Goal: Task Accomplishment & Management: Manage account settings

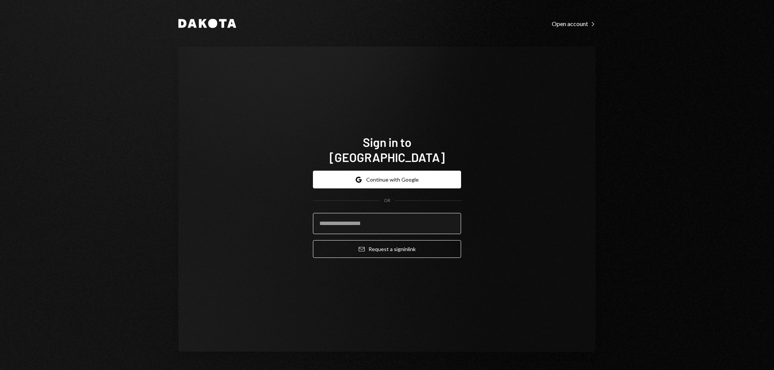
click at [396, 217] on input "email" at bounding box center [387, 223] width 148 height 21
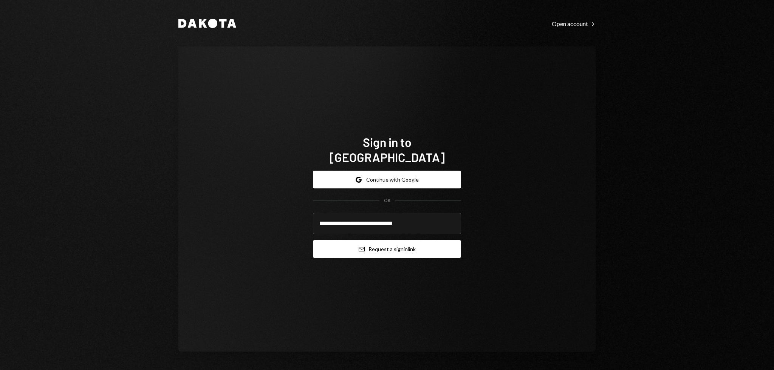
type input "**********"
click at [386, 248] on button "Email Request a sign in link" at bounding box center [387, 249] width 148 height 18
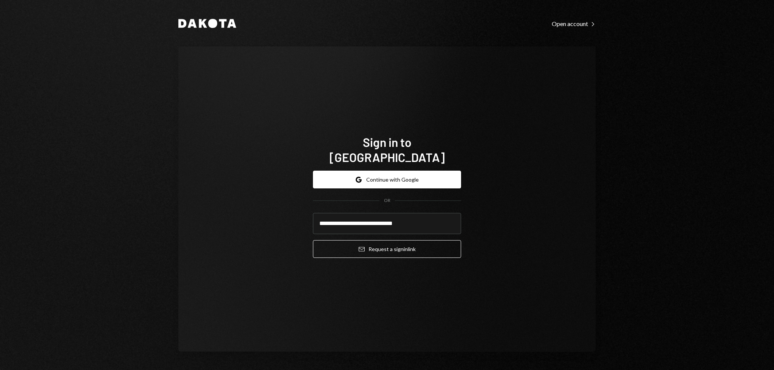
drag, startPoint x: 230, startPoint y: 223, endPoint x: 116, endPoint y: 342, distance: 165.2
click at [209, 223] on div "**********" at bounding box center [386, 199] width 417 height 306
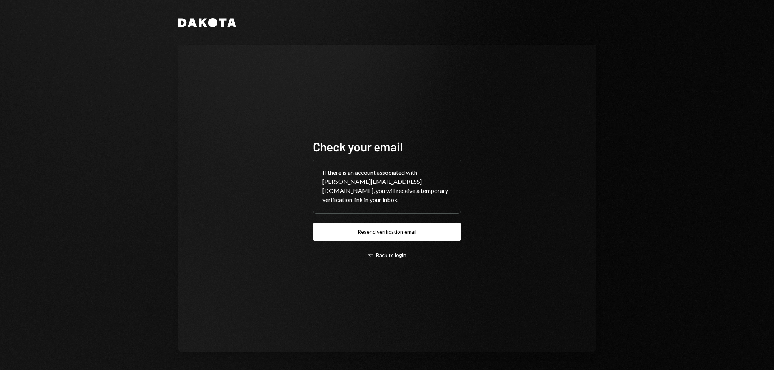
drag, startPoint x: 225, startPoint y: 90, endPoint x: 220, endPoint y: 88, distance: 5.3
click at [220, 88] on div "Check your email If there is an account associated with garon+moca@autonomouspr…" at bounding box center [386, 198] width 417 height 307
drag, startPoint x: 226, startPoint y: 126, endPoint x: 206, endPoint y: 111, distance: 24.8
click at [216, 119] on div "Check your email If there is an account associated with garon+moca@autonomouspr…" at bounding box center [386, 198] width 417 height 307
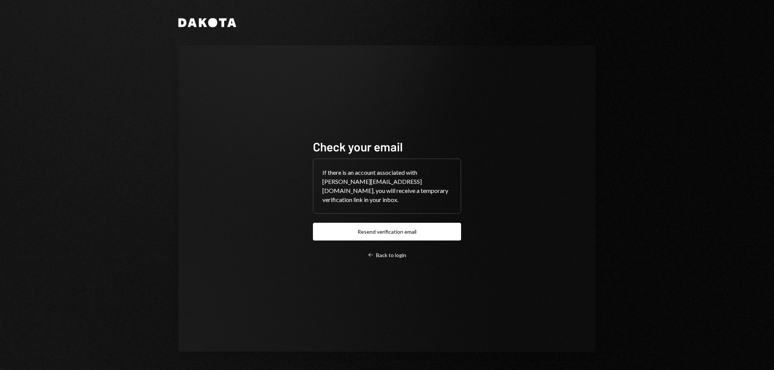
click at [200, 108] on div "Check your email If there is an account associated with garon+moca@autonomouspr…" at bounding box center [386, 198] width 417 height 307
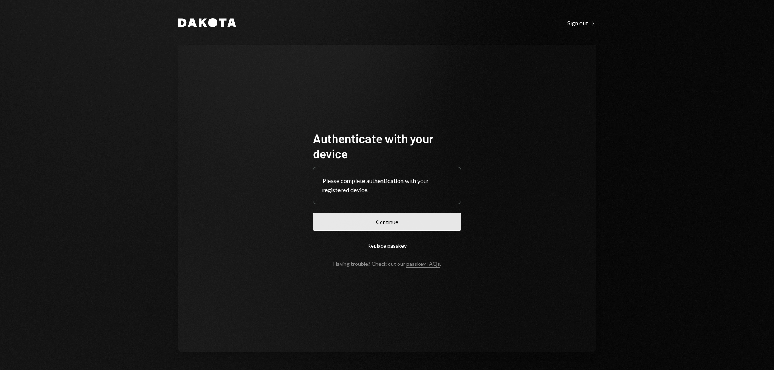
click at [382, 222] on button "Continue" at bounding box center [387, 222] width 148 height 18
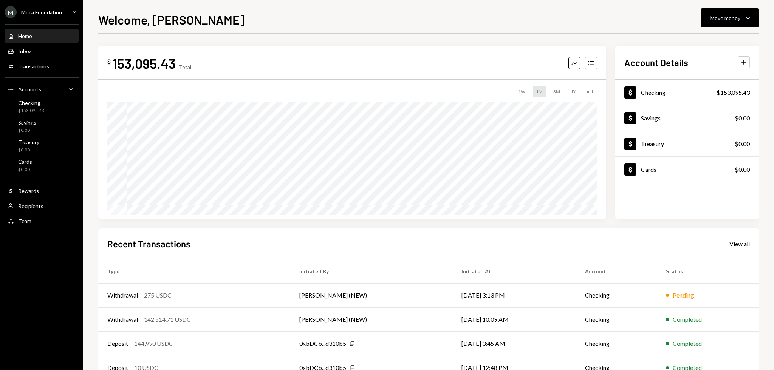
drag, startPoint x: 36, startPoint y: 280, endPoint x: 30, endPoint y: 275, distance: 7.8
drag, startPoint x: 30, startPoint y: 275, endPoint x: 26, endPoint y: 272, distance: 5.3
click at [26, 272] on div "M Moca Foundation Caret Down Home Home Inbox Inbox Activities Transactions Acco…" at bounding box center [41, 185] width 83 height 370
drag, startPoint x: 26, startPoint y: 271, endPoint x: 22, endPoint y: 270, distance: 4.3
drag, startPoint x: 22, startPoint y: 270, endPoint x: 17, endPoint y: 269, distance: 4.6
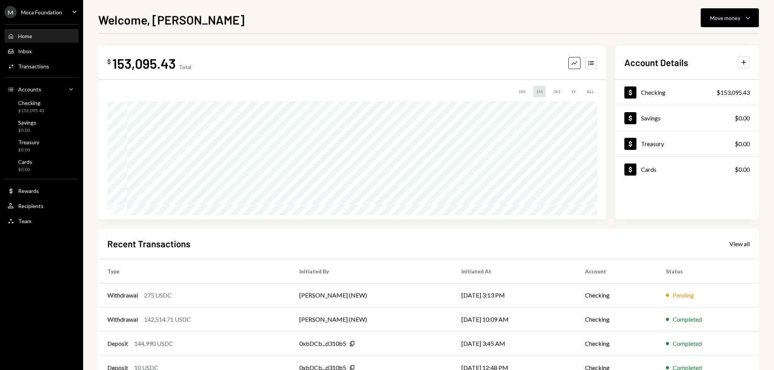
click at [19, 269] on div "M Moca Foundation Caret Down Home Home Inbox Inbox Activities Transactions Acco…" at bounding box center [41, 185] width 83 height 370
drag, startPoint x: 11, startPoint y: 269, endPoint x: 7, endPoint y: 269, distance: 4.2
click at [7, 269] on div "M Moca Foundation Caret Down Home Home Inbox Inbox Activities Transactions Acco…" at bounding box center [41, 185] width 83 height 370
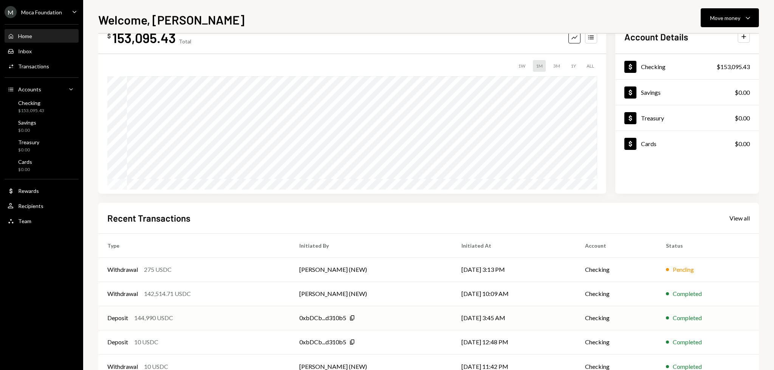
scroll to position [49, 0]
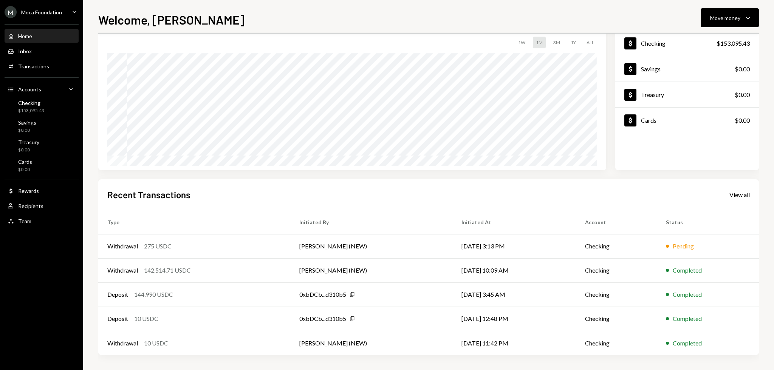
drag, startPoint x: 331, startPoint y: 200, endPoint x: 327, endPoint y: 196, distance: 5.1
drag, startPoint x: 327, startPoint y: 196, endPoint x: 296, endPoint y: 190, distance: 31.3
click at [296, 190] on div "Recent Transactions View all" at bounding box center [428, 195] width 642 height 12
drag, startPoint x: 282, startPoint y: 188, endPoint x: 267, endPoint y: 187, distance: 14.4
click at [268, 187] on div "Recent Transactions View all Type Initiated By Initiated At Account Status With…" at bounding box center [428, 268] width 661 height 176
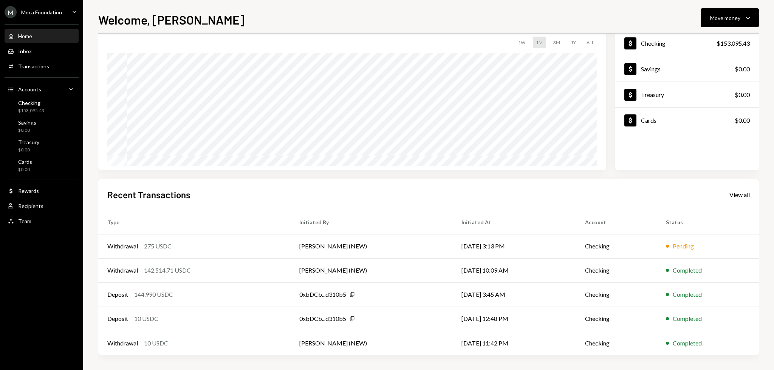
click at [263, 187] on div "Recent Transactions View all Type Initiated By Initiated At Account Status With…" at bounding box center [428, 268] width 661 height 176
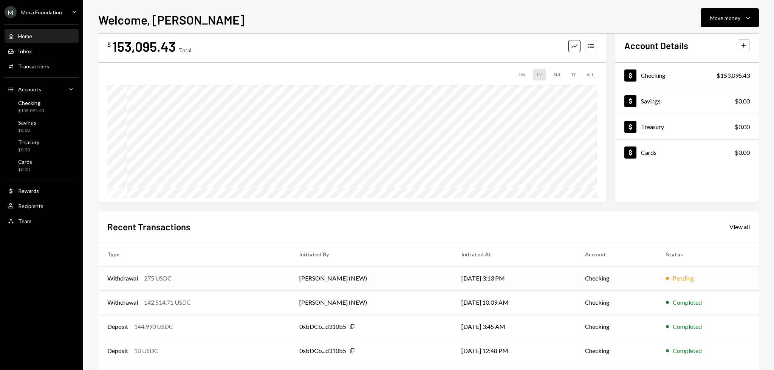
scroll to position [0, 0]
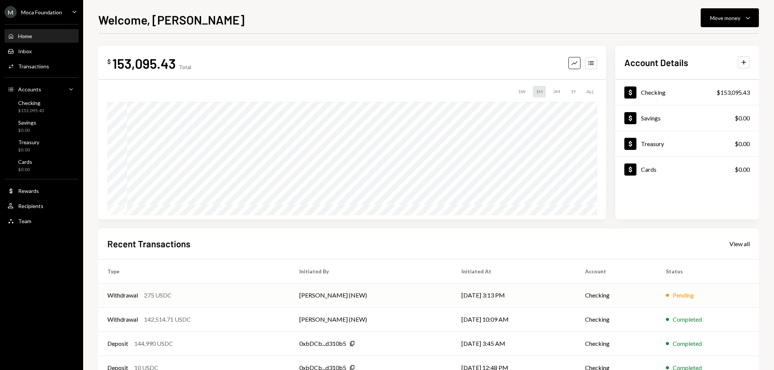
click at [698, 301] on td "Pending" at bounding box center [708, 295] width 102 height 24
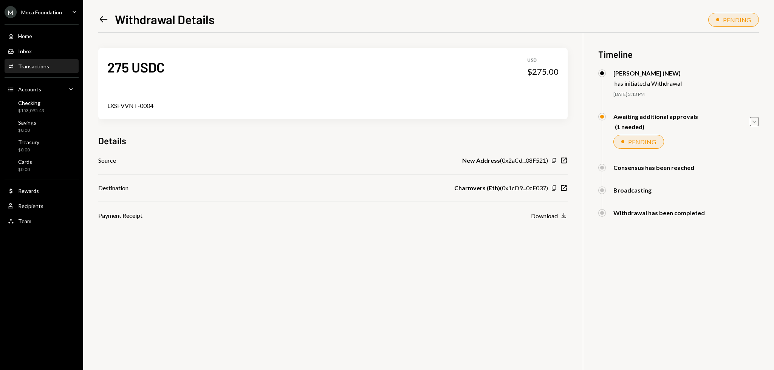
click at [758, 119] on icon "Caret Down" at bounding box center [754, 122] width 8 height 8
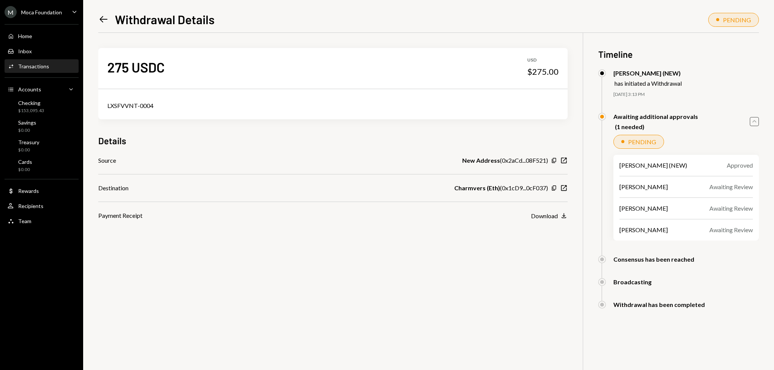
click at [758, 119] on icon "Caret Up" at bounding box center [754, 122] width 8 height 8
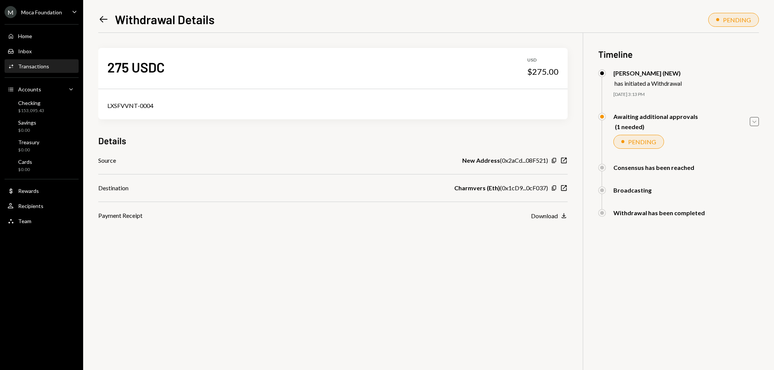
drag, startPoint x: 303, startPoint y: 276, endPoint x: 220, endPoint y: 268, distance: 83.5
click at [263, 274] on div "275 USDC USD $275.00 LXSFVVNT-0004 Details Source New Address ( 0x2aCd...08F521…" at bounding box center [428, 218] width 661 height 370
click at [199, 266] on div "275 USDC USD $275.00 LXSFVVNT-0004 Details Source New Address ( 0x2aCd...08F521…" at bounding box center [428, 218] width 661 height 370
click at [34, 212] on div "User Recipients" at bounding box center [42, 206] width 68 height 13
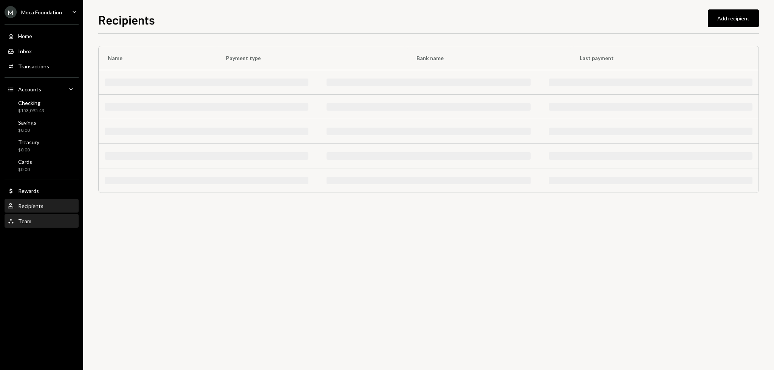
click at [38, 217] on div "Team Team" at bounding box center [42, 221] width 68 height 13
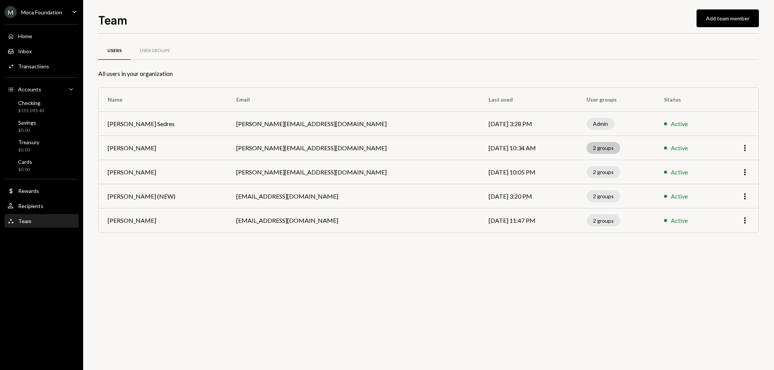
click at [588, 148] on div "2 groups" at bounding box center [603, 148] width 34 height 12
click at [422, 320] on div "Users User Groups All users in your organization Name Email Last used User grou…" at bounding box center [428, 202] width 661 height 337
drag, startPoint x: 249, startPoint y: 284, endPoint x: 227, endPoint y: 278, distance: 21.9
drag, startPoint x: 227, startPoint y: 278, endPoint x: 202, endPoint y: 272, distance: 26.3
click at [202, 272] on div "Users User Groups All users in your organization Name Email Last used User grou…" at bounding box center [428, 202] width 661 height 337
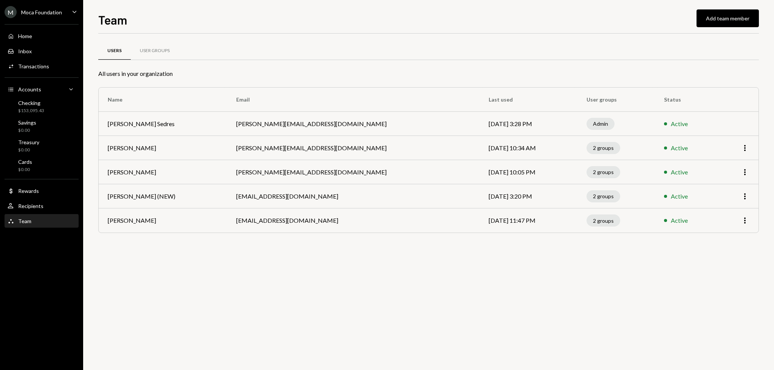
drag, startPoint x: 201, startPoint y: 272, endPoint x: 194, endPoint y: 272, distance: 6.8
drag, startPoint x: 194, startPoint y: 272, endPoint x: 176, endPoint y: 270, distance: 17.9
click at [177, 270] on div "Users User Groups All users in your organization Name Email Last used User grou…" at bounding box center [428, 202] width 661 height 337
click at [554, 240] on div "Users User Groups All users in your organization Name Email Last used User grou…" at bounding box center [428, 147] width 661 height 203
drag, startPoint x: 477, startPoint y: 282, endPoint x: 443, endPoint y: 274, distance: 34.2
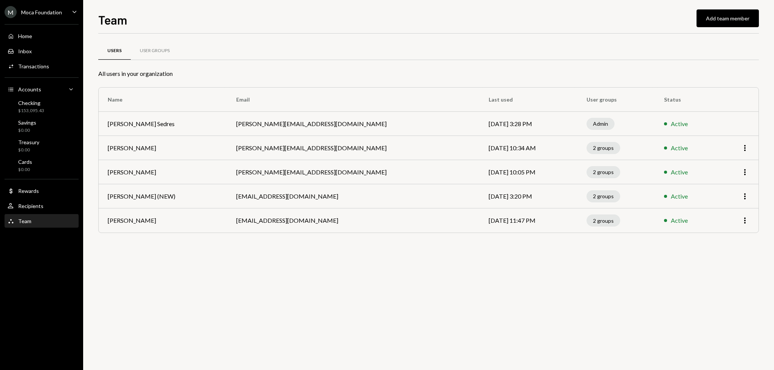
drag, startPoint x: 443, startPoint y: 274, endPoint x: 396, endPoint y: 269, distance: 47.1
click at [400, 270] on div "Users User Groups All users in your organization Name Email Last used User grou…" at bounding box center [428, 202] width 661 height 337
drag, startPoint x: 370, startPoint y: 269, endPoint x: 364, endPoint y: 268, distance: 6.0
click at [364, 268] on div "Users User Groups All users in your organization Name Email Last used User grou…" at bounding box center [428, 202] width 661 height 337
click at [357, 263] on div "Users User Groups All users in your organization Name Email Last used User grou…" at bounding box center [428, 202] width 661 height 337
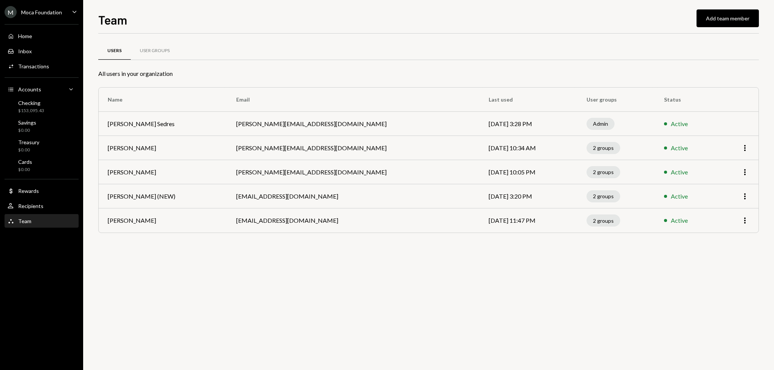
drag, startPoint x: 351, startPoint y: 259, endPoint x: 323, endPoint y: 260, distance: 28.4
drag, startPoint x: 323, startPoint y: 260, endPoint x: 280, endPoint y: 261, distance: 43.5
click at [280, 261] on div "Users User Groups All users in your organization Name Email Last used User grou…" at bounding box center [428, 202] width 661 height 337
drag, startPoint x: 245, startPoint y: 260, endPoint x: 239, endPoint y: 259, distance: 6.2
click at [239, 259] on div "Users User Groups All users in your organization Name Email Last used User grou…" at bounding box center [428, 202] width 661 height 337
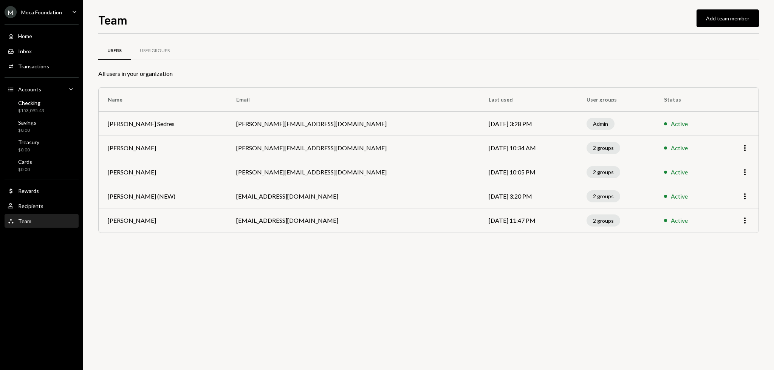
click at [235, 258] on div "Users User Groups All users in your organization Name Email Last used User grou…" at bounding box center [428, 202] width 661 height 337
drag, startPoint x: 235, startPoint y: 258, endPoint x: 149, endPoint y: 240, distance: 87.6
click at [235, 258] on div "Users User Groups All users in your organization Name Email Last used User grou…" at bounding box center [428, 202] width 661 height 337
click at [60, 12] on div "Moca Foundation" at bounding box center [41, 12] width 41 height 6
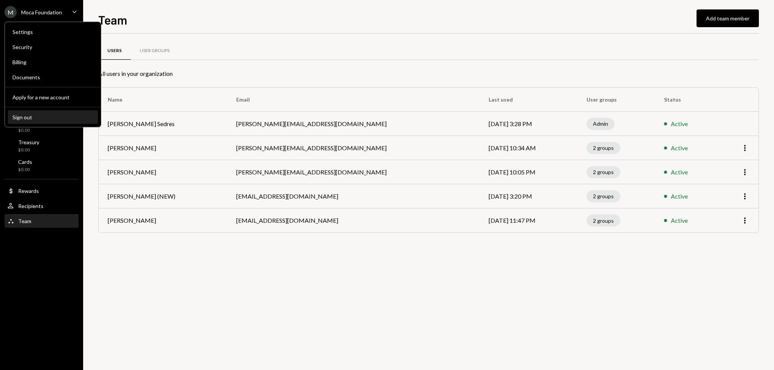
click at [49, 113] on button "Sign out" at bounding box center [53, 118] width 90 height 14
